Goal: Task Accomplishment & Management: Manage account settings

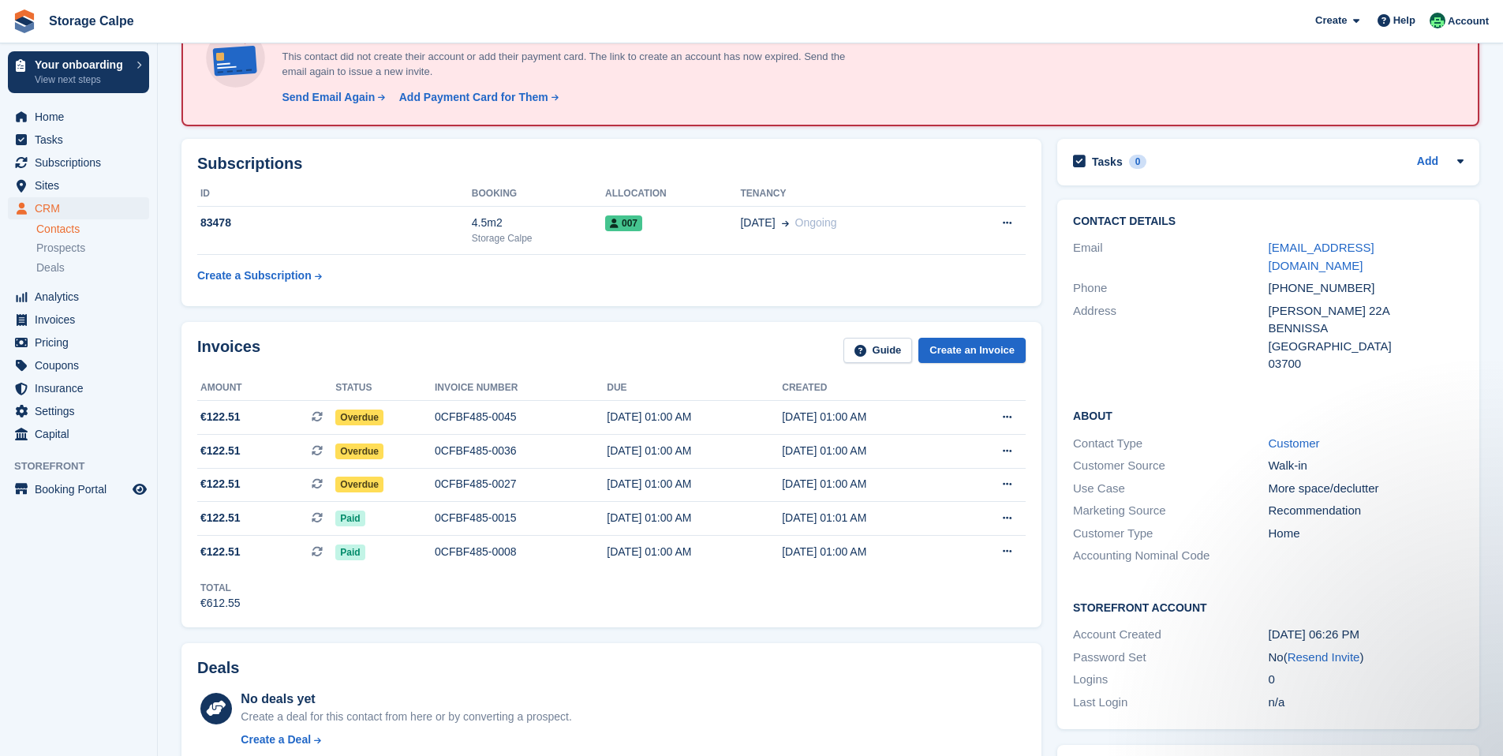
scroll to position [124, 0]
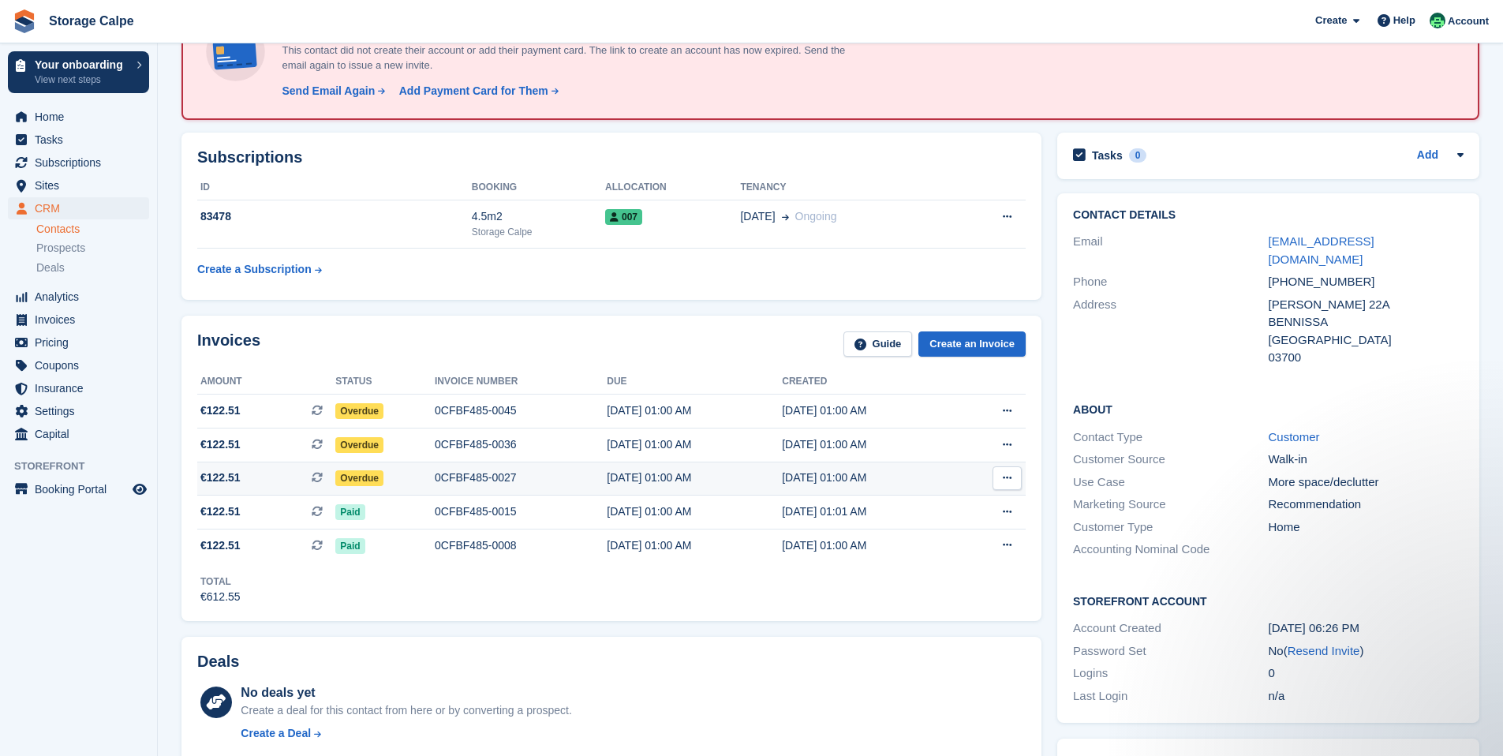
click at [350, 486] on span "Overdue" at bounding box center [359, 478] width 48 height 16
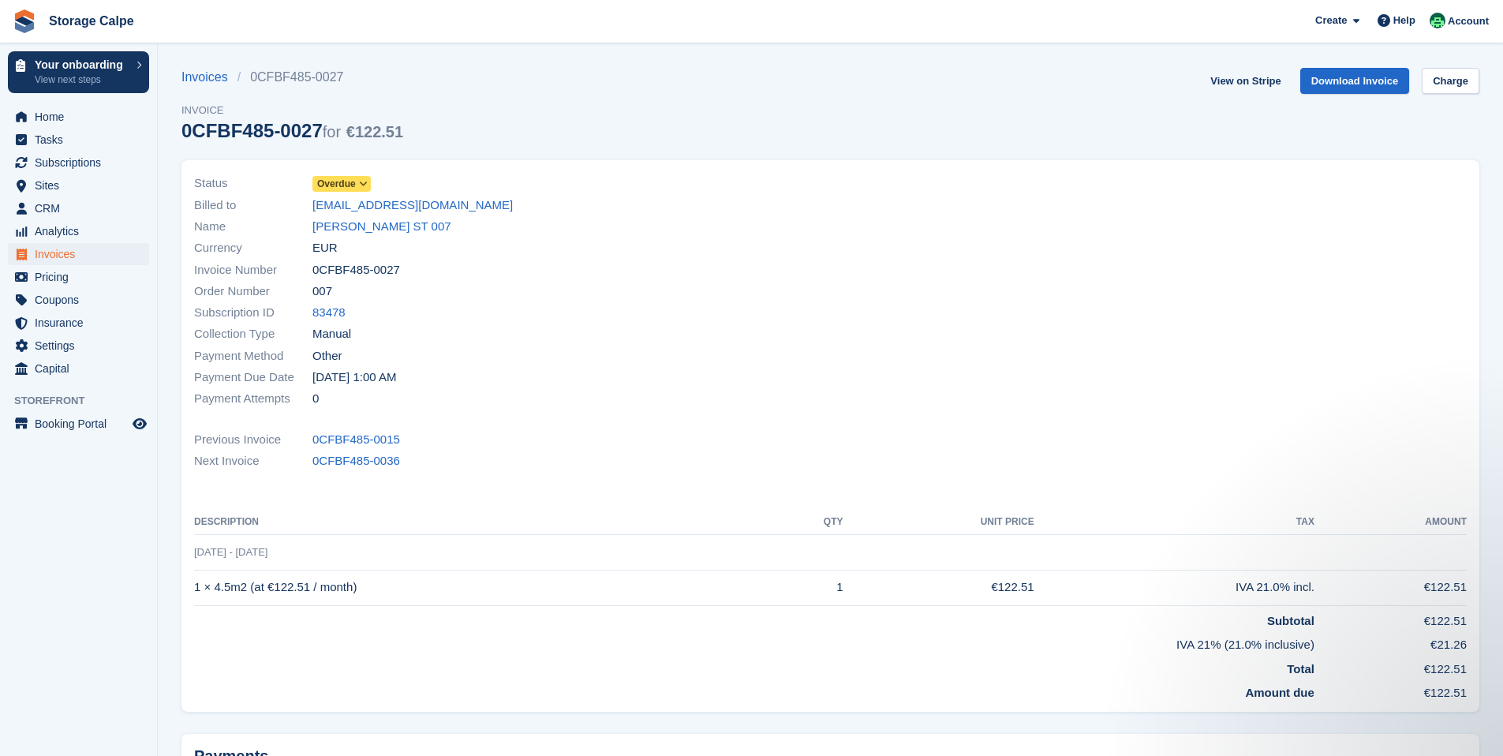
click at [350, 178] on span "Overdue" at bounding box center [336, 184] width 39 height 14
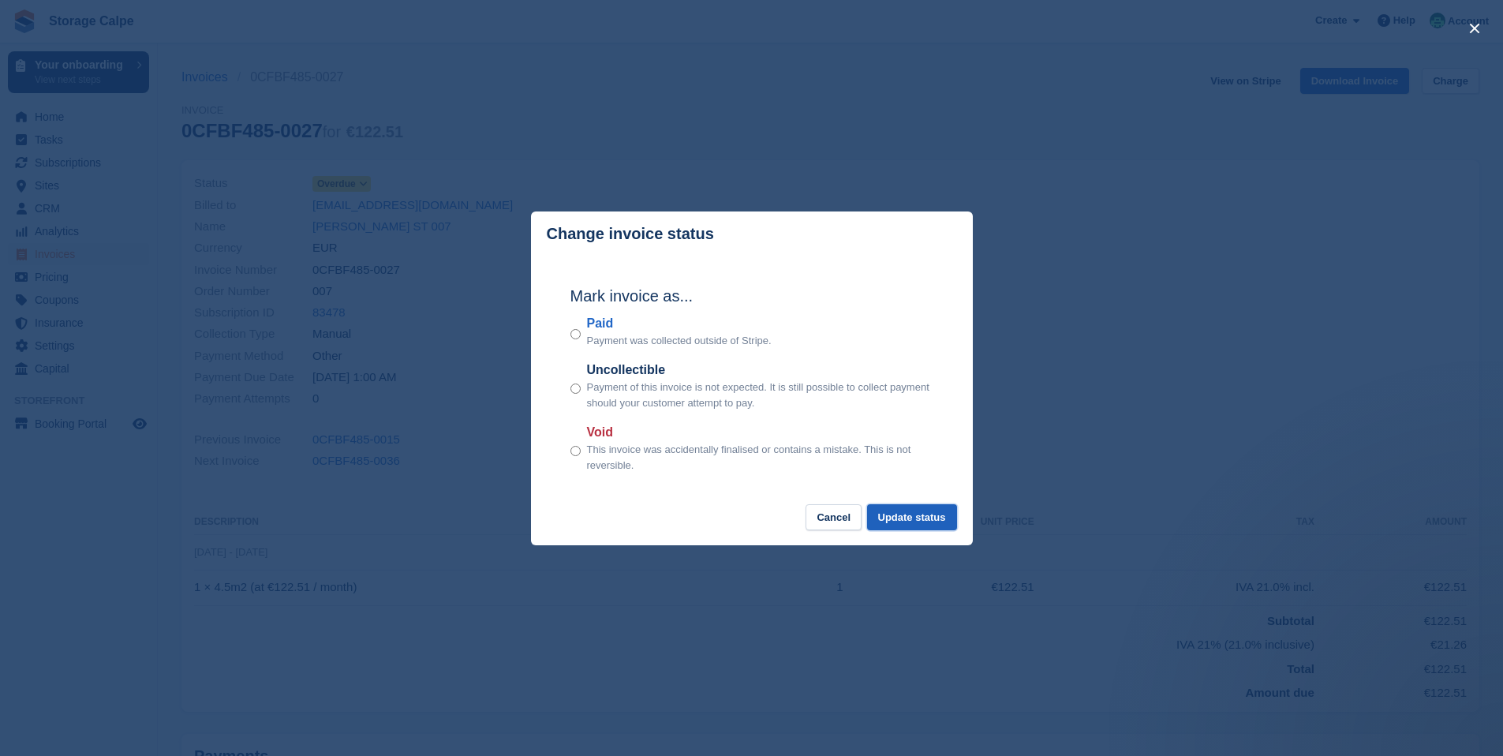
click at [908, 517] on button "Update status" at bounding box center [912, 517] width 90 height 26
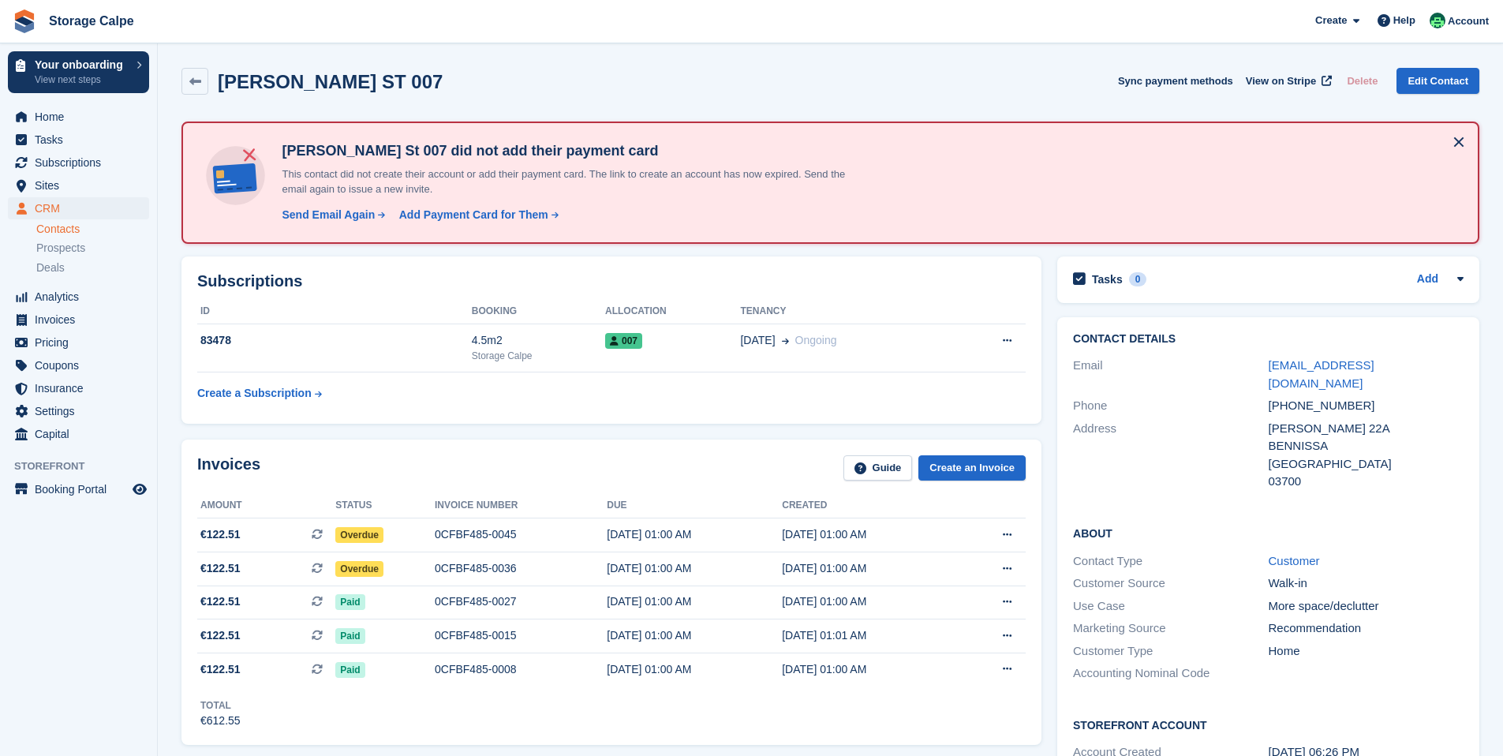
scroll to position [124, 0]
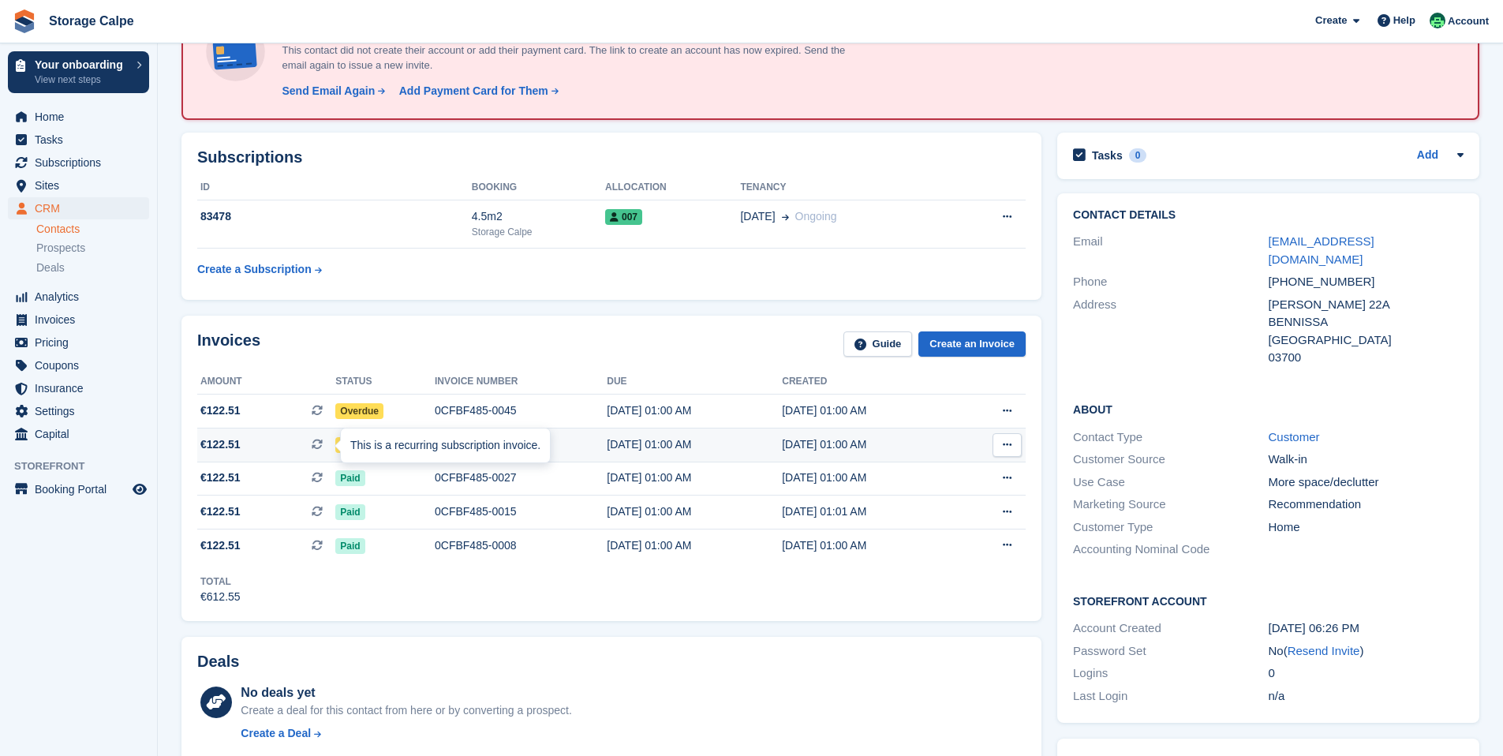
click at [318, 449] on icon at bounding box center [317, 444] width 11 height 11
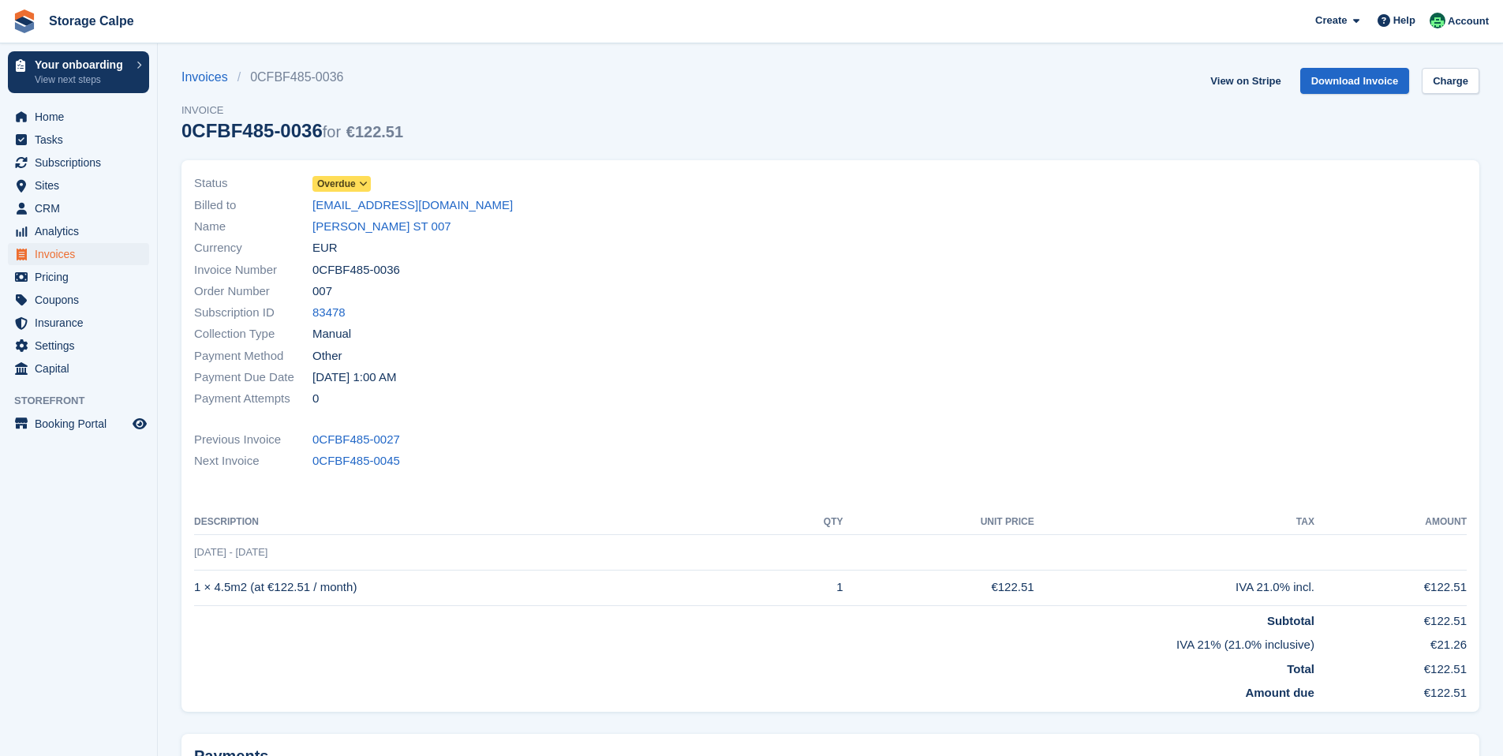
click at [332, 184] on span "Overdue" at bounding box center [336, 184] width 39 height 14
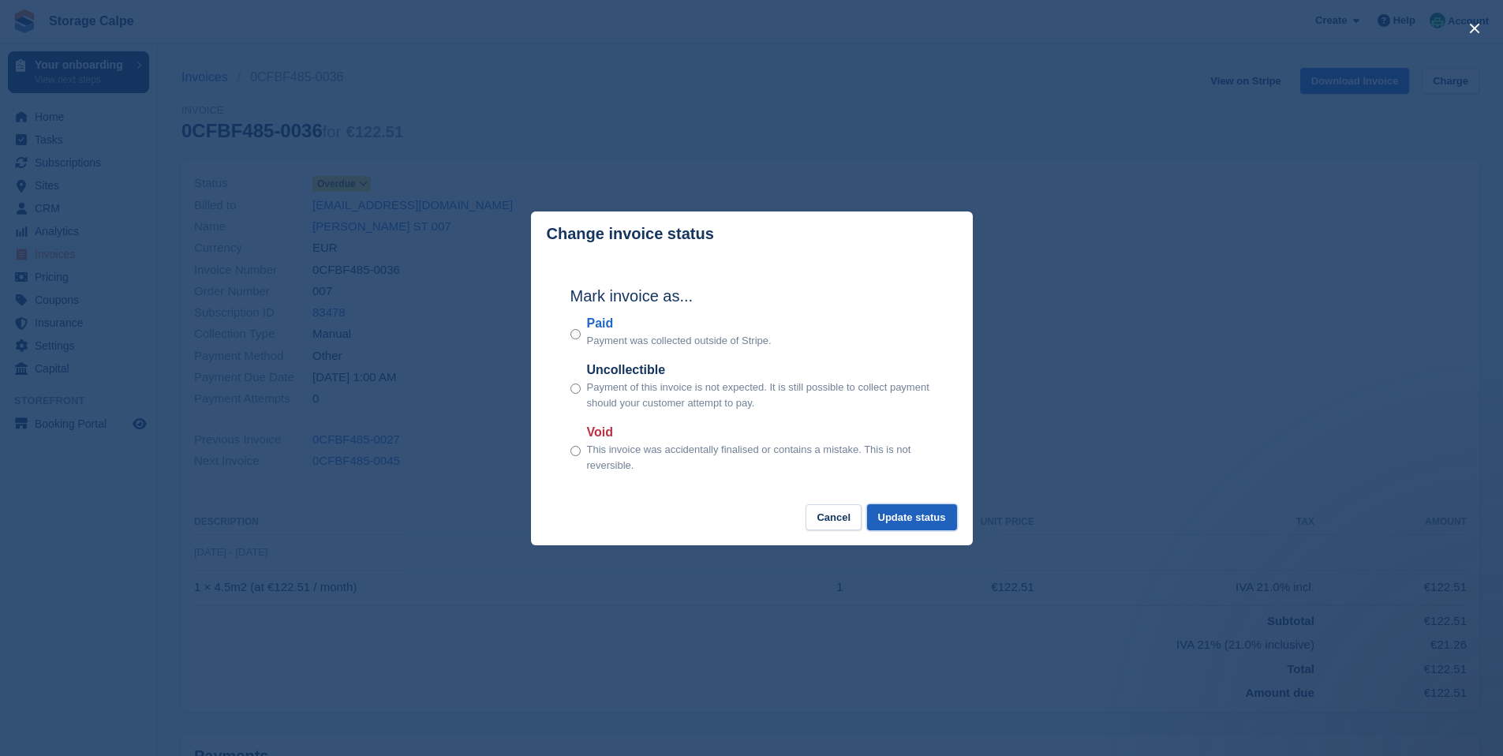
click at [886, 525] on button "Update status" at bounding box center [912, 517] width 90 height 26
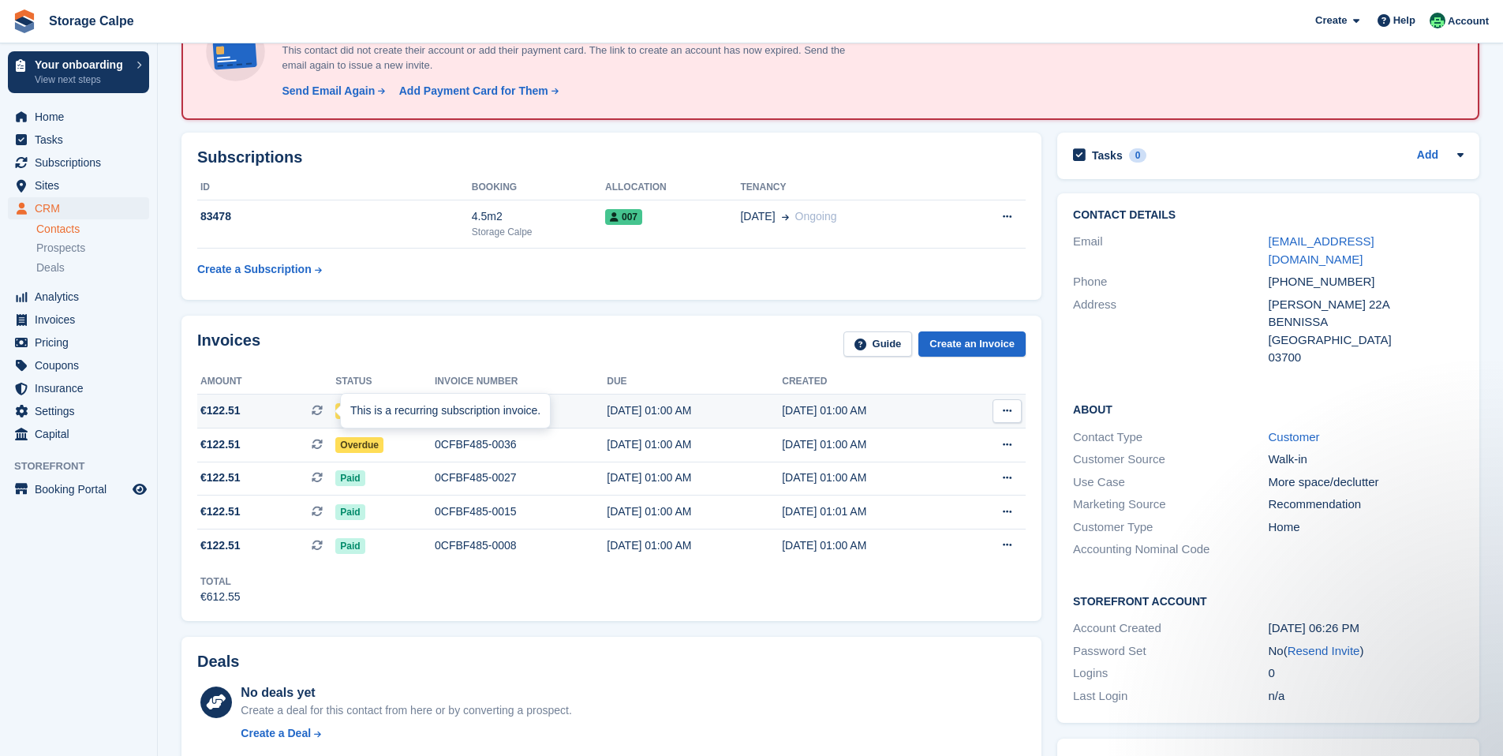
click at [341, 415] on div "This is a recurring subscription invoice." at bounding box center [445, 411] width 209 height 35
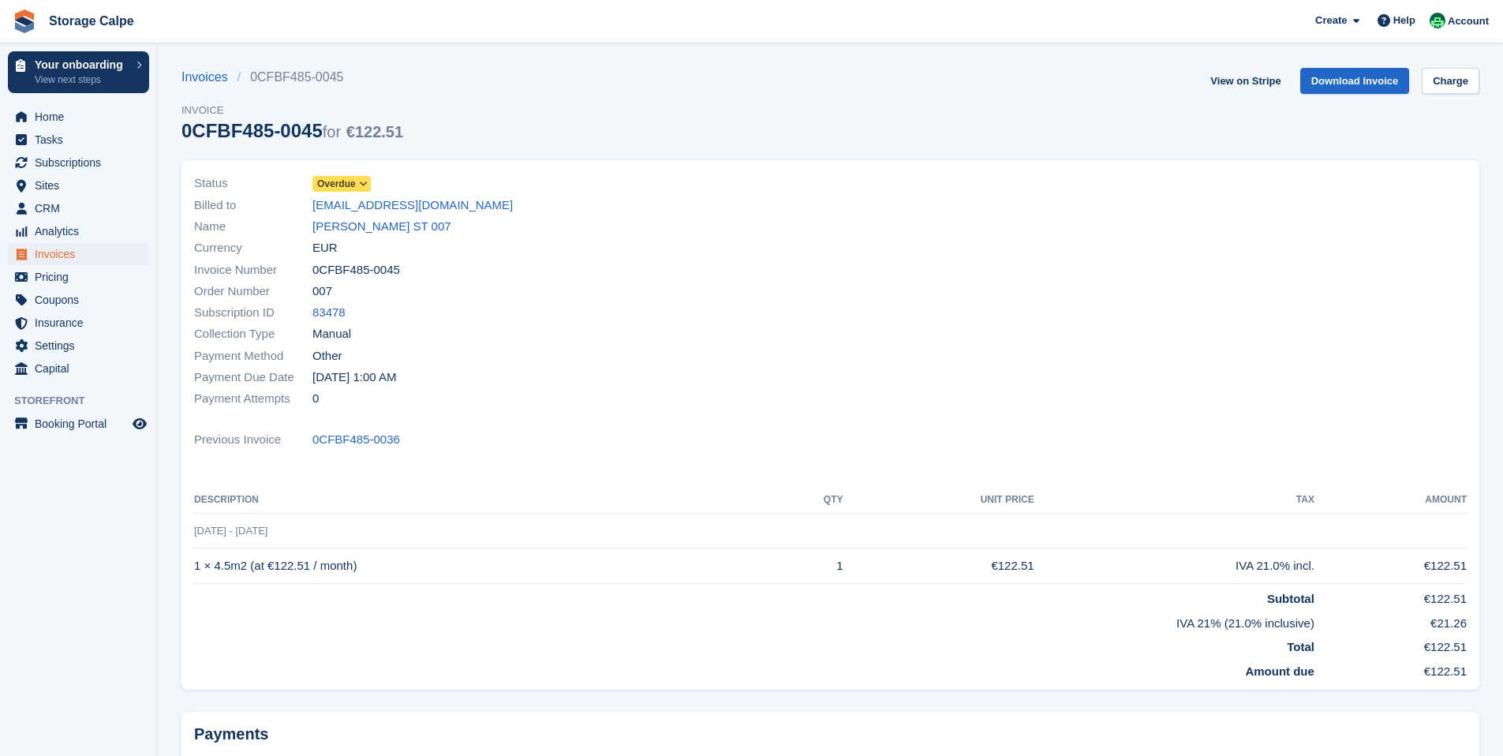
click at [335, 186] on span "Overdue" at bounding box center [336, 184] width 39 height 14
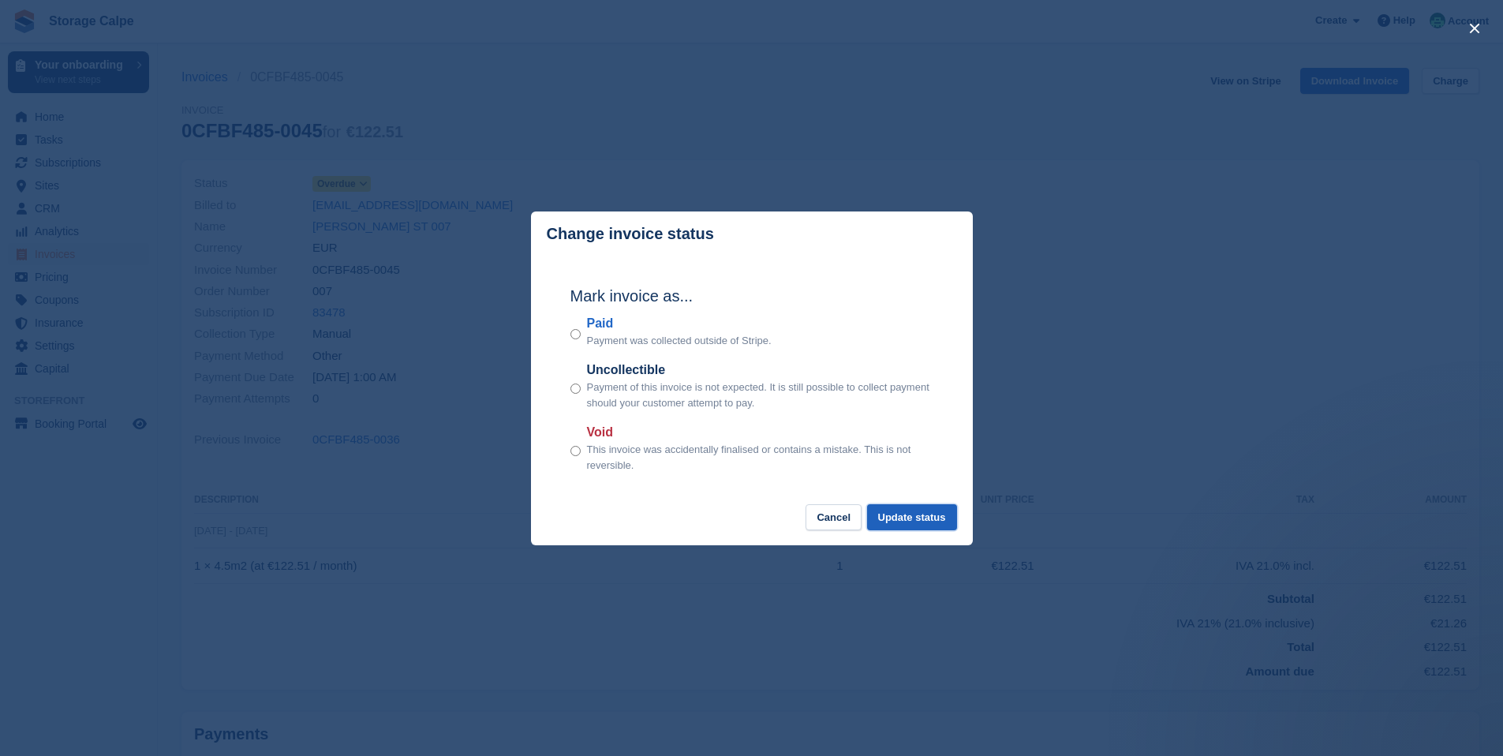
click at [895, 509] on button "Update status" at bounding box center [912, 517] width 90 height 26
